Goal: Task Accomplishment & Management: Manage account settings

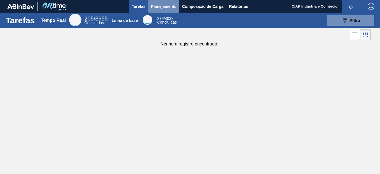
click at [163, 6] on span "Planejamento" at bounding box center [163, 6] width 25 height 7
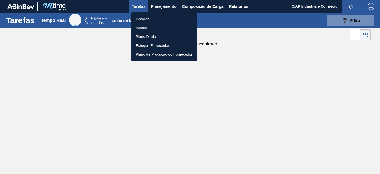
click at [144, 17] on li "Pedidos" at bounding box center [164, 19] width 66 height 9
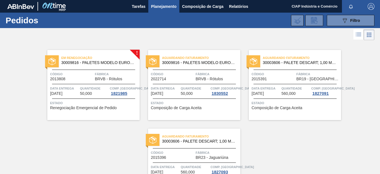
click at [87, 90] on span "Quantidade" at bounding box center [94, 88] width 29 height 6
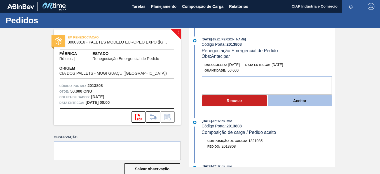
click at [290, 101] on button "Aceitar" at bounding box center [300, 100] width 64 height 11
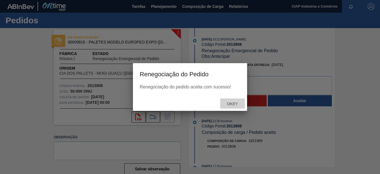
click at [231, 102] on span "Okey" at bounding box center [232, 103] width 20 height 4
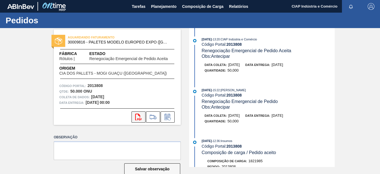
click at [137, 118] on icon "svg{fill:#ff0000}" at bounding box center [138, 116] width 7 height 7
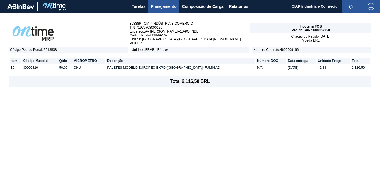
click at [160, 7] on span "Planejamento" at bounding box center [163, 6] width 25 height 7
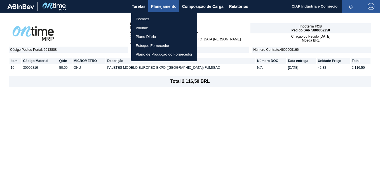
click at [142, 19] on li "Pedidos" at bounding box center [164, 19] width 66 height 9
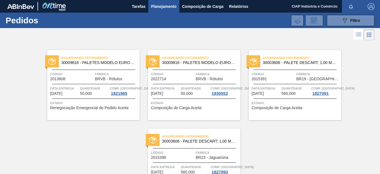
click at [187, 79] on div "Código 2022714" at bounding box center [172, 76] width 43 height 10
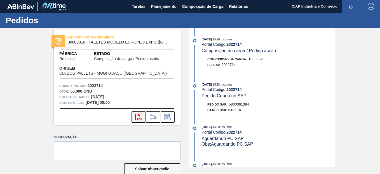
click at [135, 115] on icon "svg{fill:#ff0000}" at bounding box center [138, 116] width 7 height 7
